Goal: Information Seeking & Learning: Learn about a topic

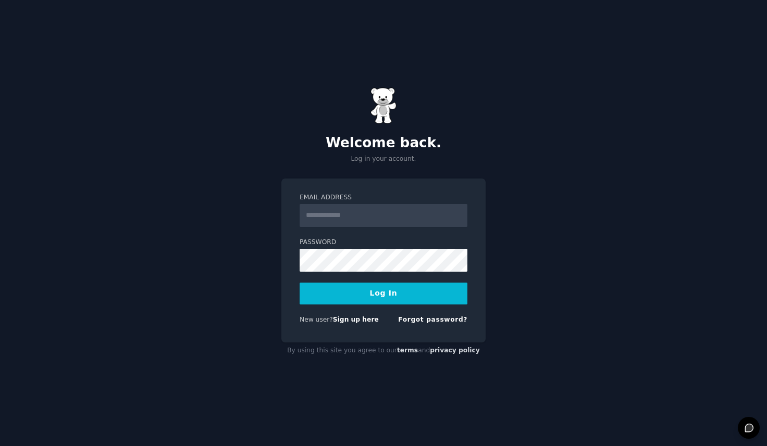
click at [414, 221] on input "Email Address" at bounding box center [384, 215] width 168 height 23
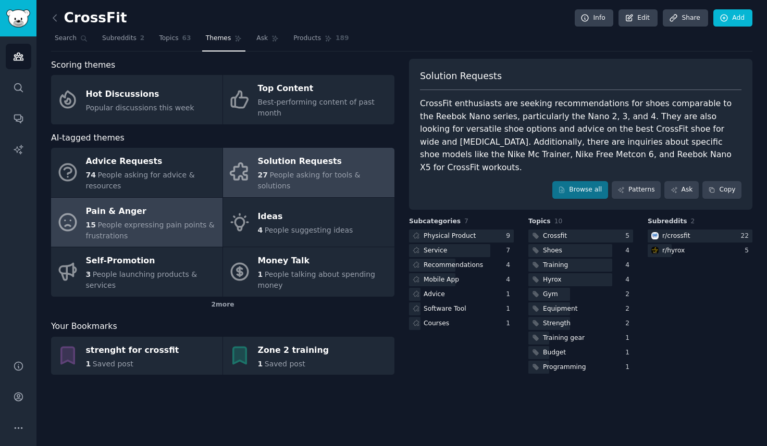
click at [140, 210] on div "Pain & Anger" at bounding box center [151, 211] width 131 height 17
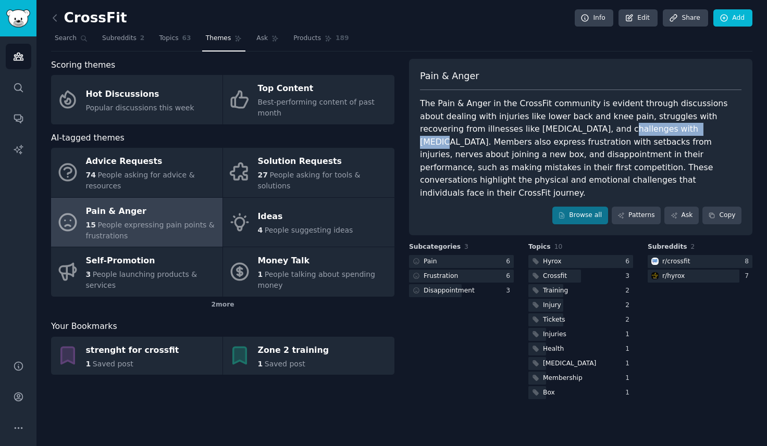
drag, startPoint x: 607, startPoint y: 129, endPoint x: 554, endPoint y: 130, distance: 53.1
click at [554, 130] on div "The Pain & Anger in the CrossFit community is evident through discussions about…" at bounding box center [580, 148] width 321 height 102
click at [631, 141] on div "The Pain & Anger in the CrossFit community is evident through discussions about…" at bounding box center [580, 148] width 321 height 102
